Goal: Navigation & Orientation: Find specific page/section

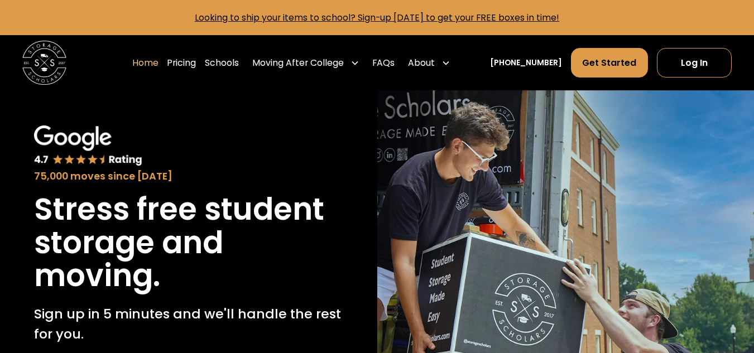
click at [112, 56] on div "Home Pricing Schools Moving After College Commercial Projects Apartment Moving …" at bounding box center [377, 62] width 710 height 55
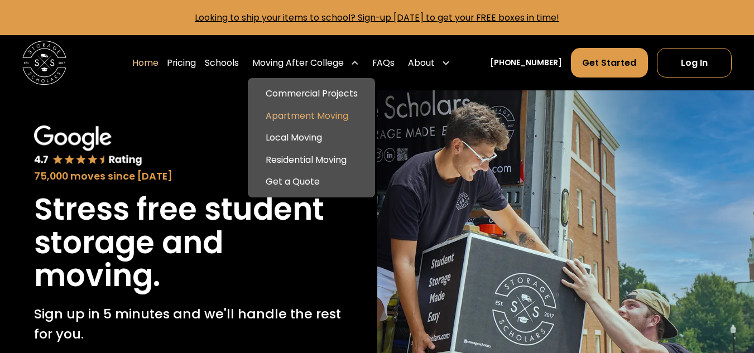
click at [317, 117] on link "Apartment Moving" at bounding box center [311, 116] width 118 height 22
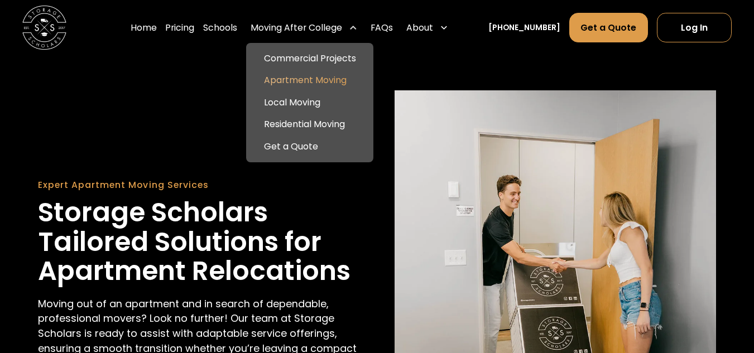
click at [311, 80] on link "Apartment Moving" at bounding box center [309, 81] width 118 height 22
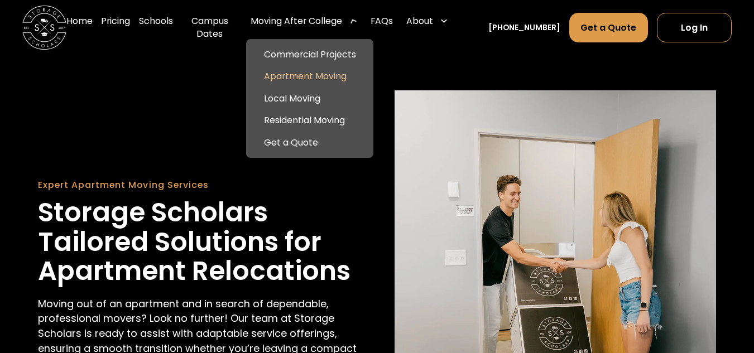
click at [325, 28] on div "Moving After College" at bounding box center [295, 21] width 91 height 13
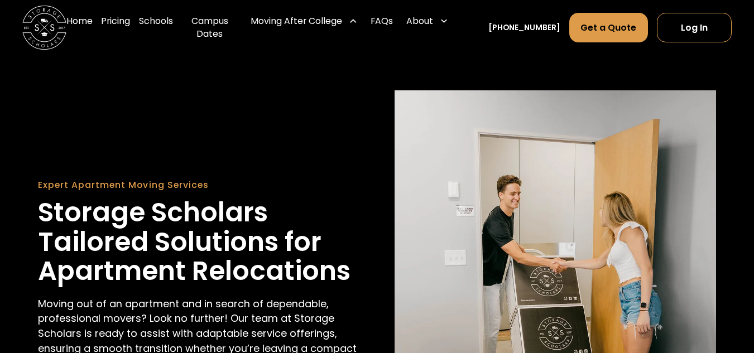
click at [326, 28] on div "Moving After College" at bounding box center [295, 21] width 91 height 13
click at [194, 91] on div "Expert Apartment Moving Services Storage Scholars Tailored Solutions for Apartm…" at bounding box center [377, 304] width 678 height 428
